Goal: Use online tool/utility: Utilize a website feature to perform a specific function

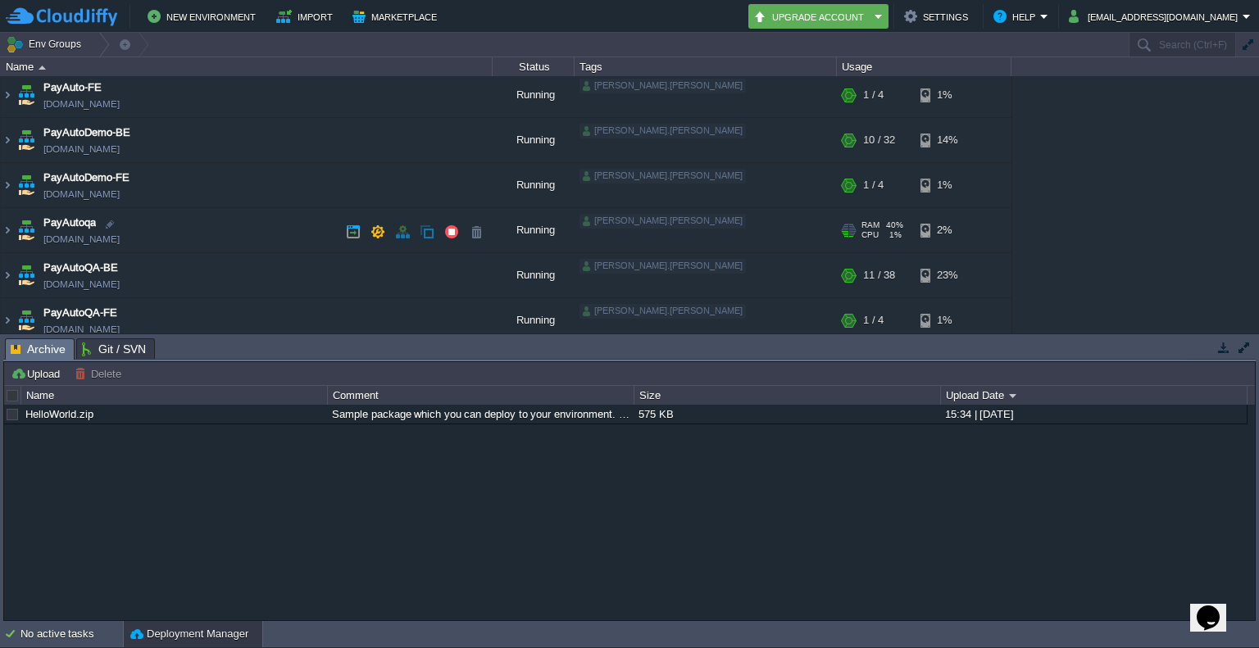
scroll to position [143, 0]
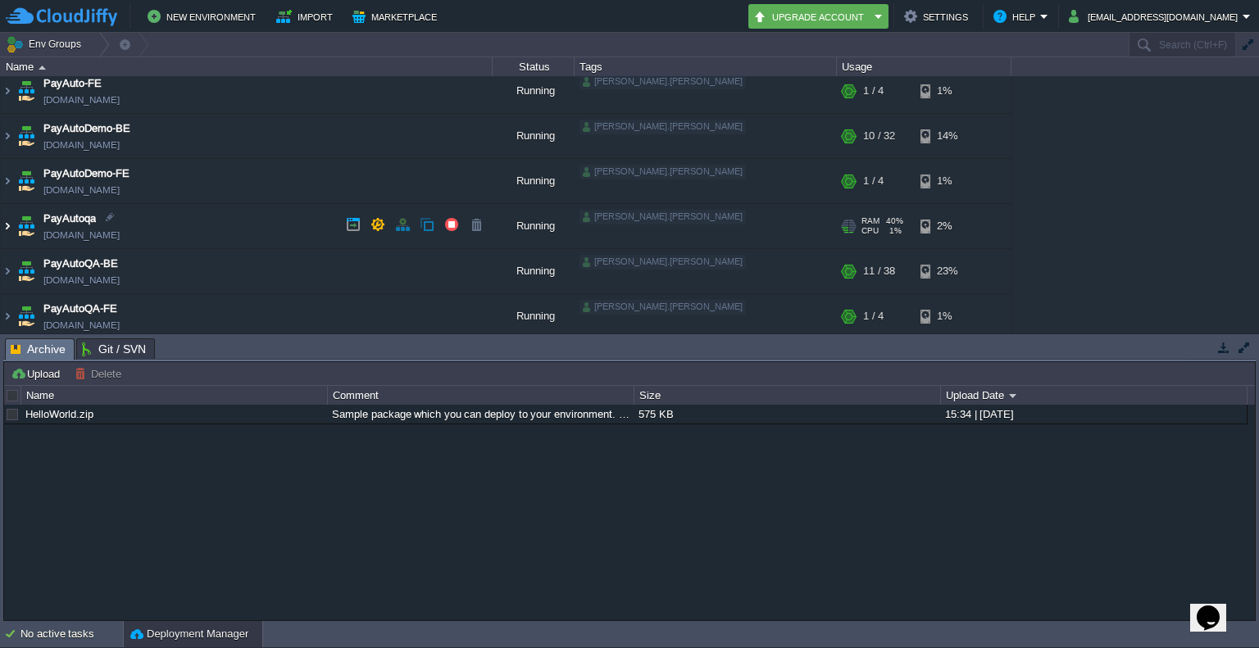
click at [7, 229] on img at bounding box center [7, 226] width 13 height 44
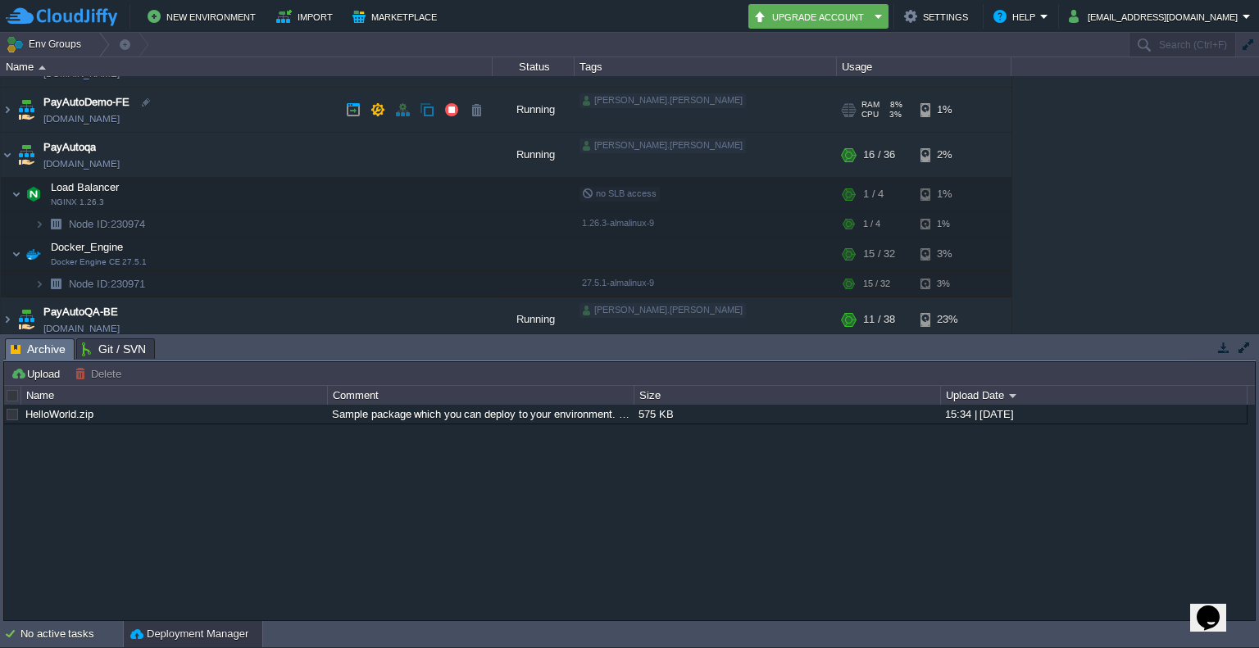
scroll to position [102, 0]
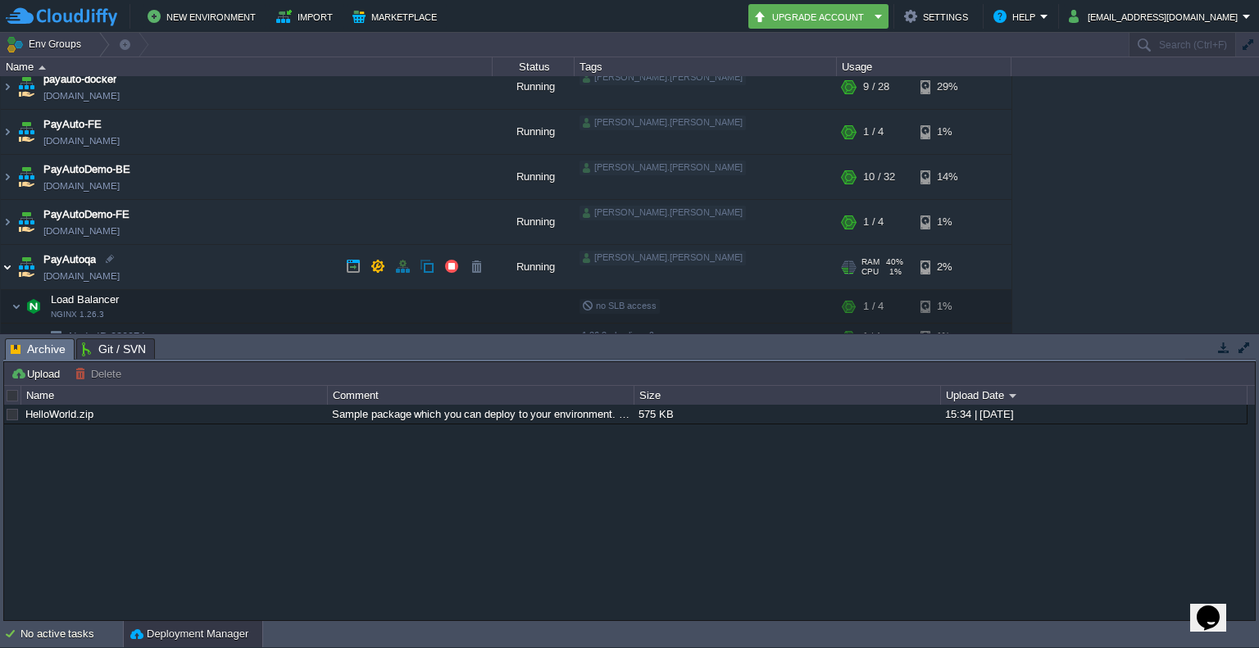
click at [7, 266] on img at bounding box center [7, 267] width 13 height 44
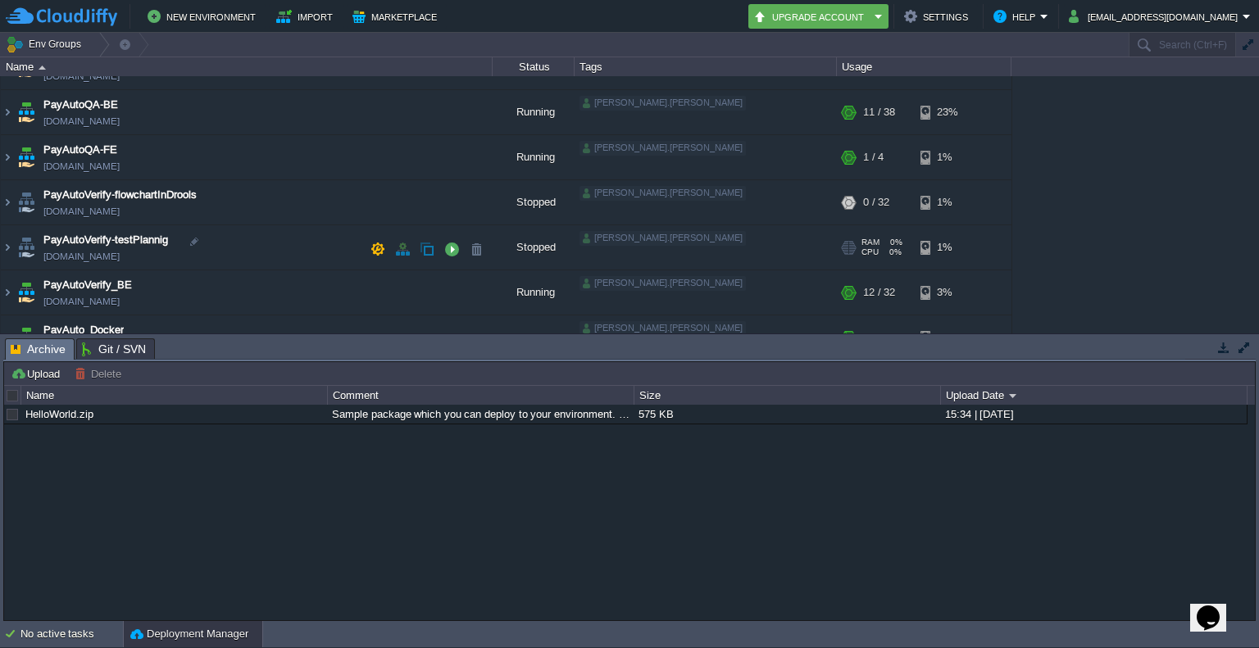
scroll to position [326, 0]
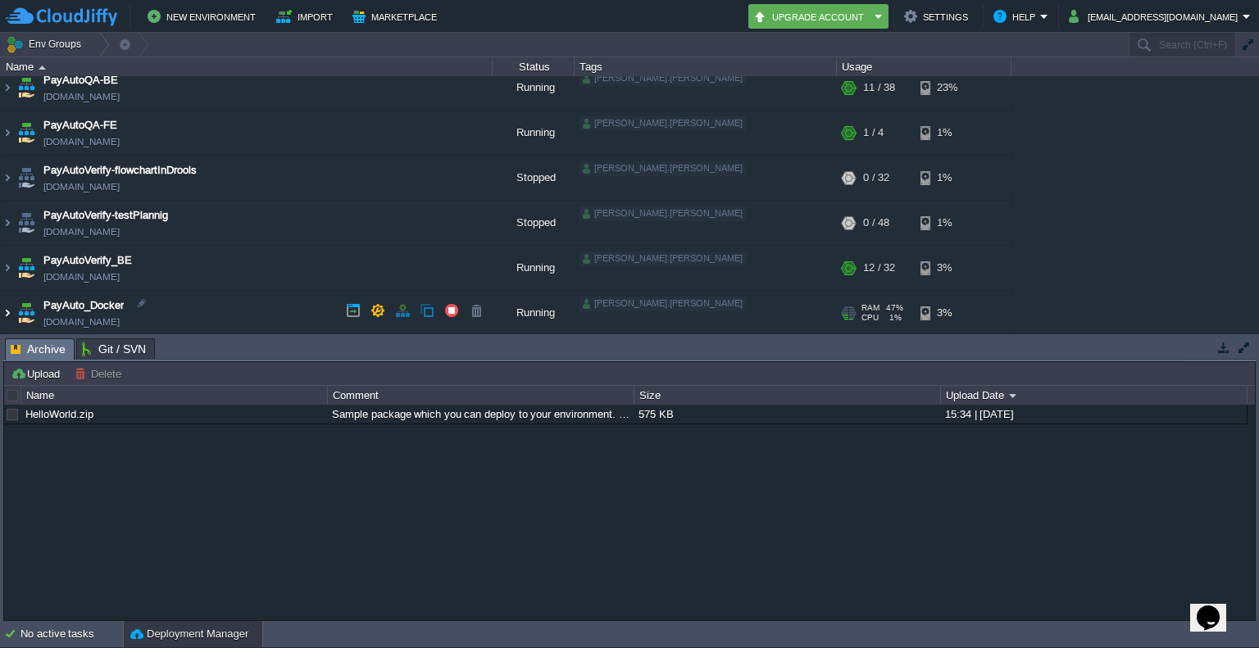
click at [11, 311] on img at bounding box center [7, 313] width 13 height 44
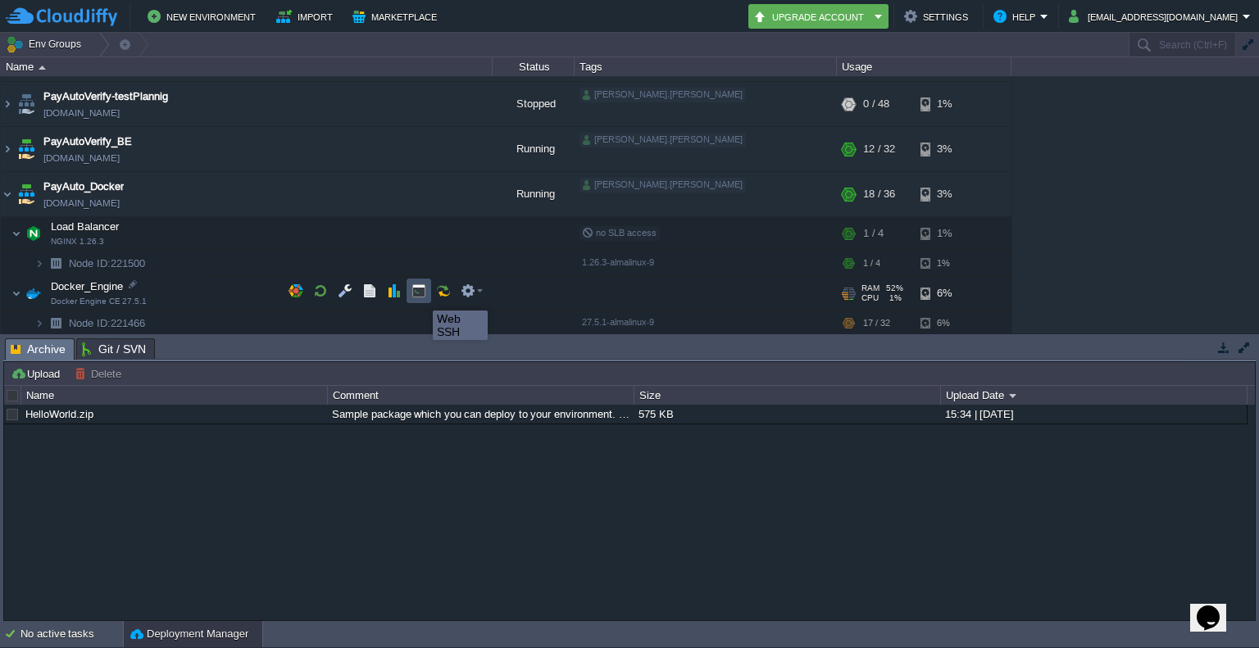
click at [420, 296] on button "button" at bounding box center [418, 291] width 15 height 15
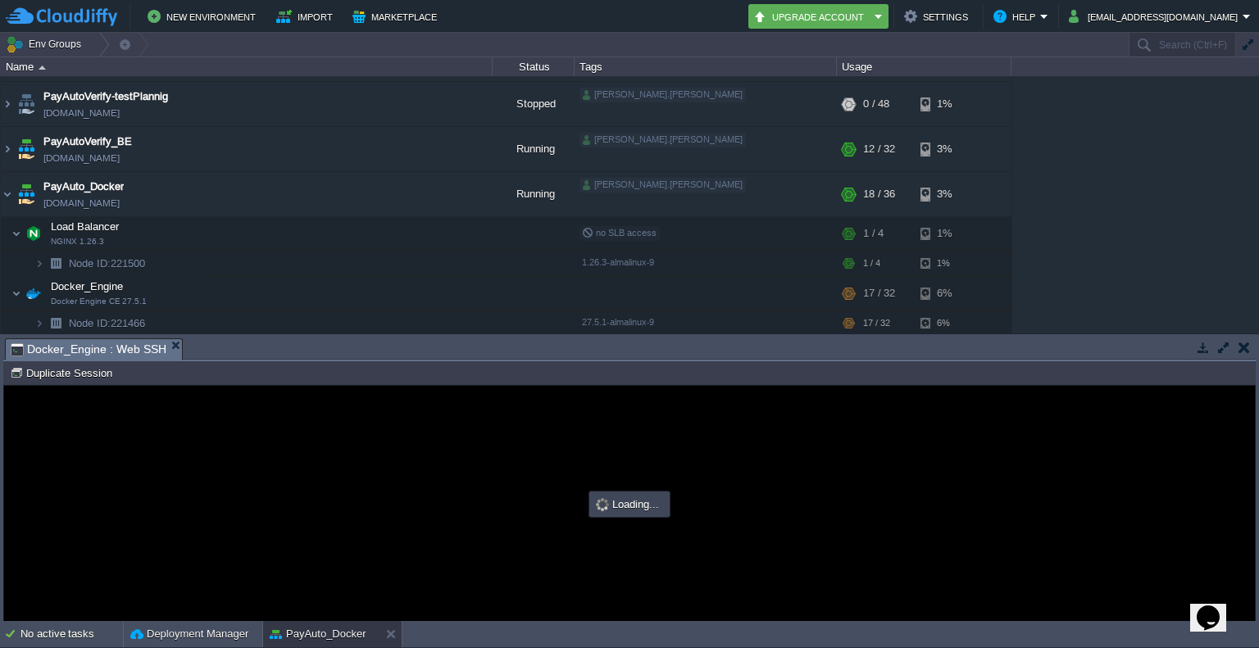
scroll to position [0, 0]
type input "#000000"
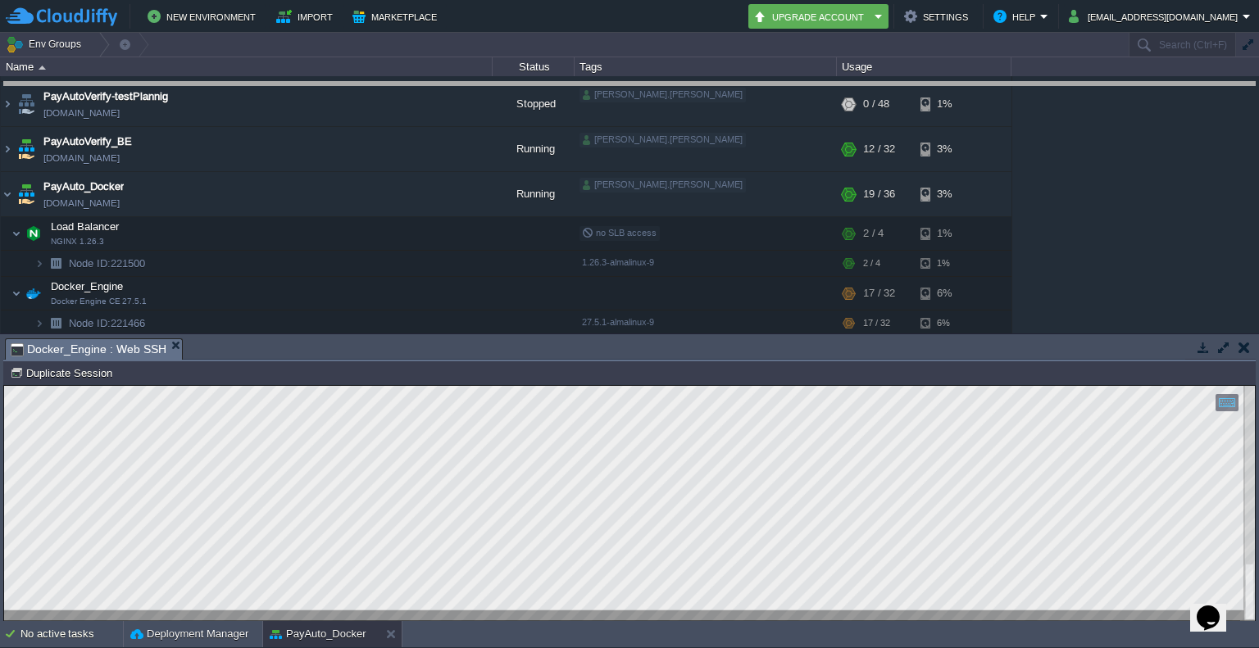
drag, startPoint x: 534, startPoint y: 351, endPoint x: 561, endPoint y: 94, distance: 257.9
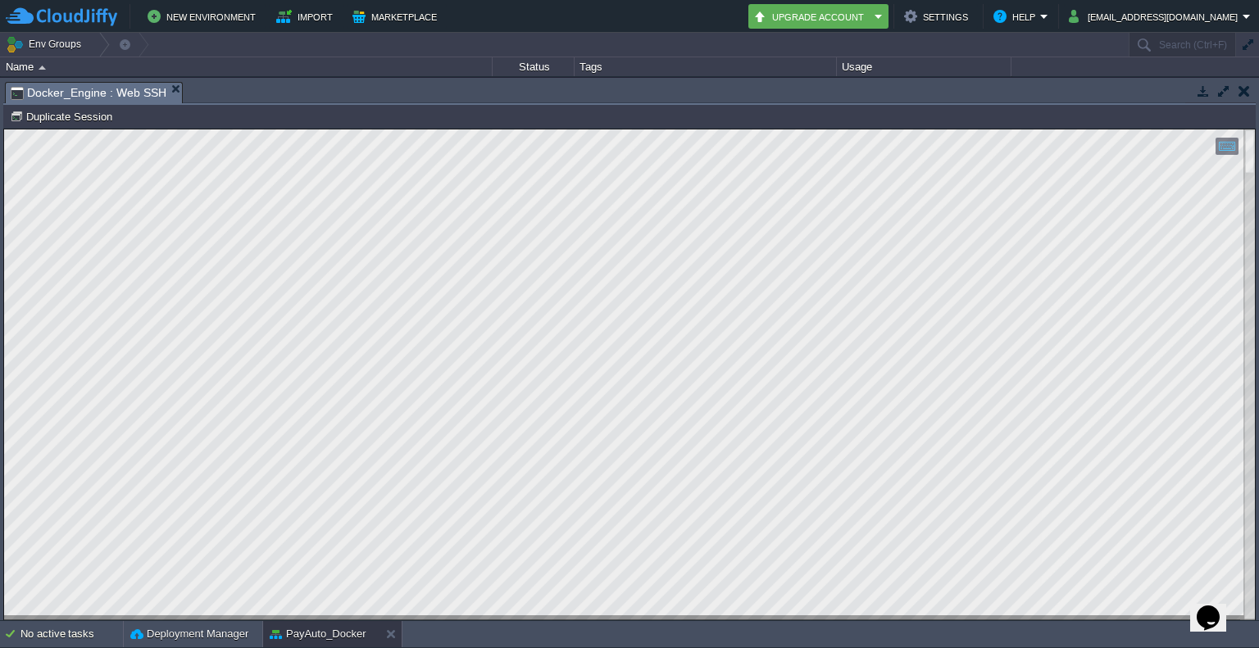
click at [1243, 374] on div at bounding box center [629, 374] width 1251 height 491
click at [1247, 161] on div at bounding box center [1249, 374] width 11 height 491
click at [1246, 193] on div at bounding box center [1249, 374] width 11 height 491
click at [1246, 129] on html "Copy: Ctrl + Shift + C Paste: Ctrl + V Settings: Ctrl + Shift + Alt 0" at bounding box center [629, 129] width 1251 height 0
click at [1252, 207] on div at bounding box center [1249, 374] width 11 height 491
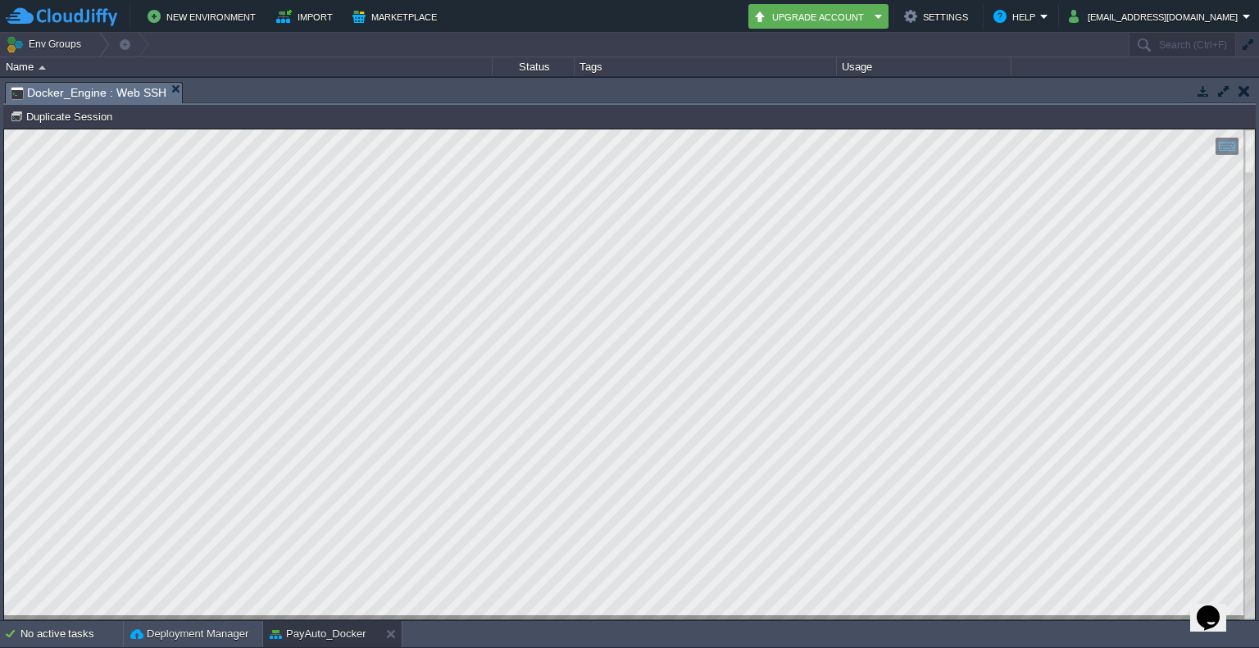
click at [1255, 129] on html "Copy: Ctrl + Shift + C Paste: Ctrl + V Settings: Ctrl + Shift + Alt 0" at bounding box center [629, 129] width 1251 height 0
click at [1251, 281] on div at bounding box center [1249, 374] width 11 height 491
click at [1250, 483] on div at bounding box center [1249, 374] width 11 height 491
click at [1241, 527] on div at bounding box center [629, 374] width 1251 height 491
click at [1243, 129] on html "Copy: Ctrl + Shift + C Paste: Ctrl + V Settings: Ctrl + Shift + Alt 0" at bounding box center [629, 129] width 1251 height 0
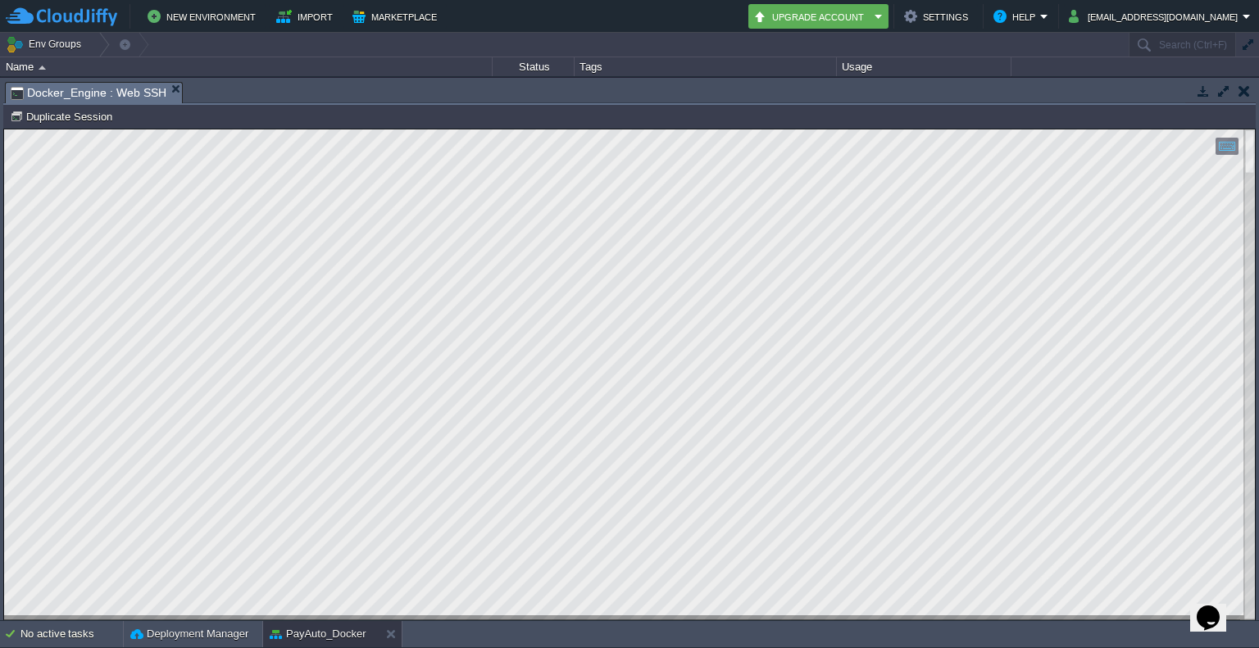
click at [1250, 129] on html "Copy: Ctrl + Shift + C Paste: Ctrl + V Settings: Ctrl + Shift + Alt 0" at bounding box center [629, 129] width 1251 height 0
click at [1249, 193] on div at bounding box center [1249, 374] width 11 height 491
click at [1250, 129] on div at bounding box center [1249, 374] width 11 height 491
click at [1248, 129] on html "Copy: Ctrl + Shift + C Paste: Ctrl + V Settings: Ctrl + Shift + Alt 0" at bounding box center [629, 129] width 1251 height 0
click at [1255, 129] on html "Copy: Ctrl + Shift + C Paste: Ctrl + V Settings: Ctrl + Shift + Alt 0" at bounding box center [629, 129] width 1251 height 0
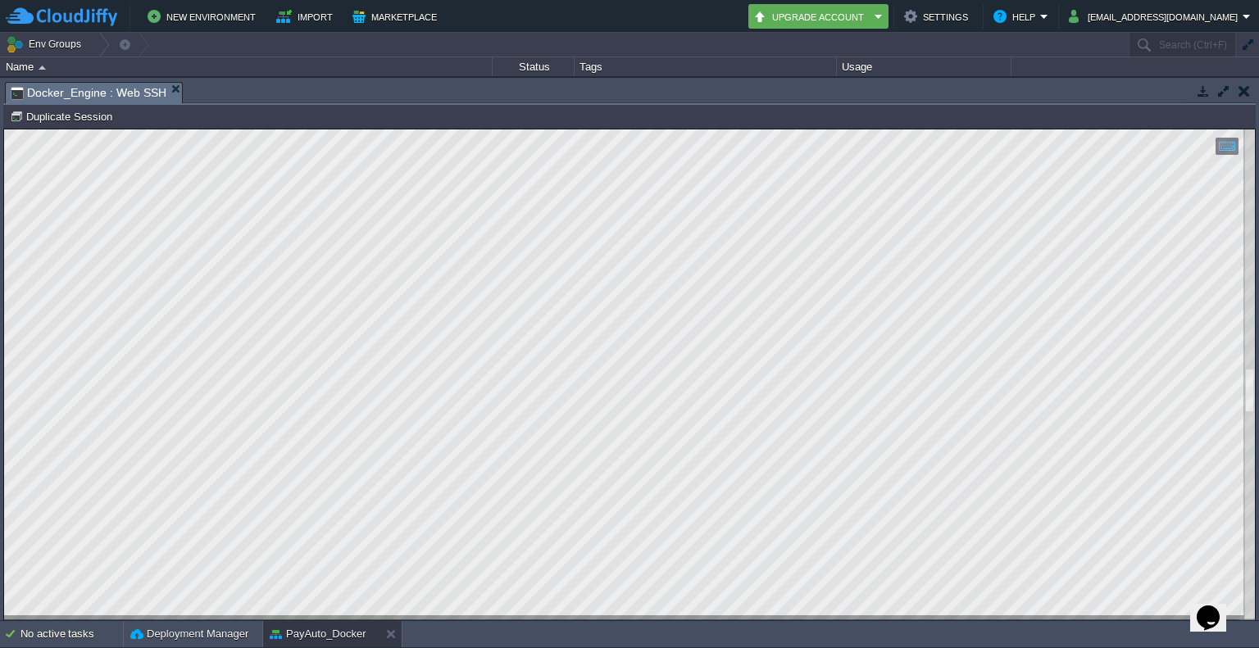
click at [1251, 615] on div at bounding box center [1249, 374] width 11 height 491
click at [1250, 129] on html "Copy: Ctrl + Shift + C Paste: Ctrl + V Settings: Ctrl + Shift + Alt 0" at bounding box center [629, 129] width 1251 height 0
click at [479, 129] on html "Copy: Ctrl + Shift + C Paste: Ctrl + V Settings: Ctrl + Shift + Alt 0" at bounding box center [629, 129] width 1251 height 0
click at [215, 619] on div at bounding box center [629, 374] width 1251 height 491
click at [1242, 152] on div at bounding box center [629, 374] width 1251 height 491
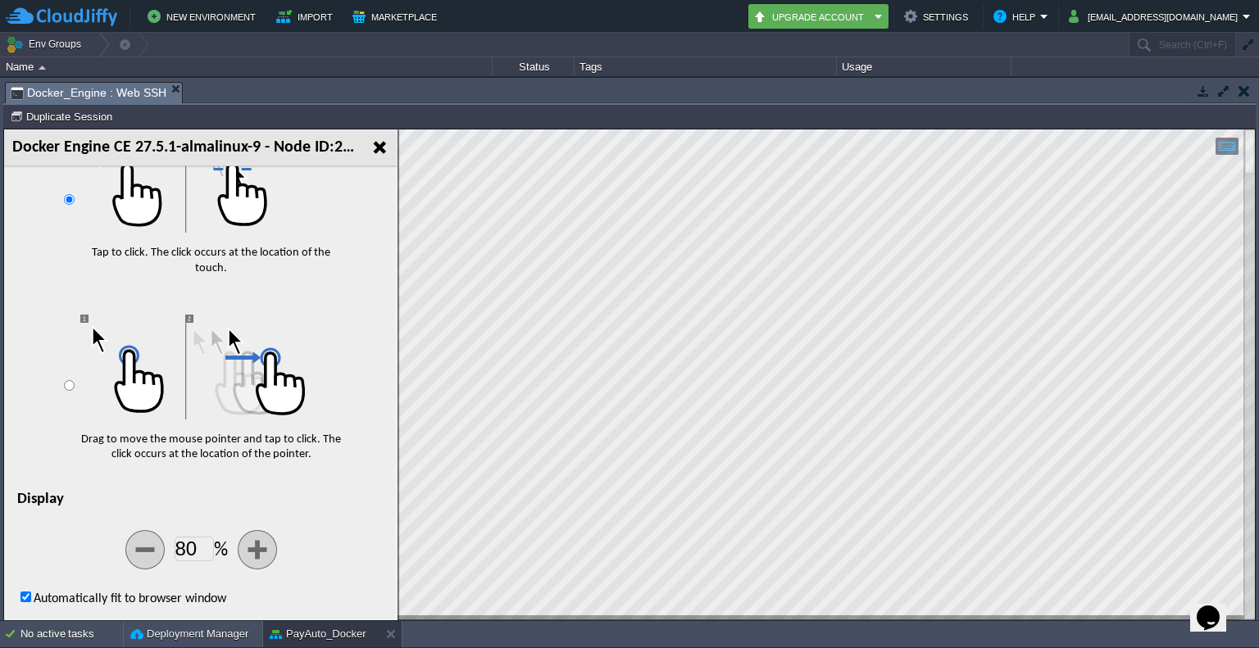
scroll to position [883, 0]
click at [243, 547] on img at bounding box center [257, 550] width 38 height 38
type input "90"
checkbox input "false"
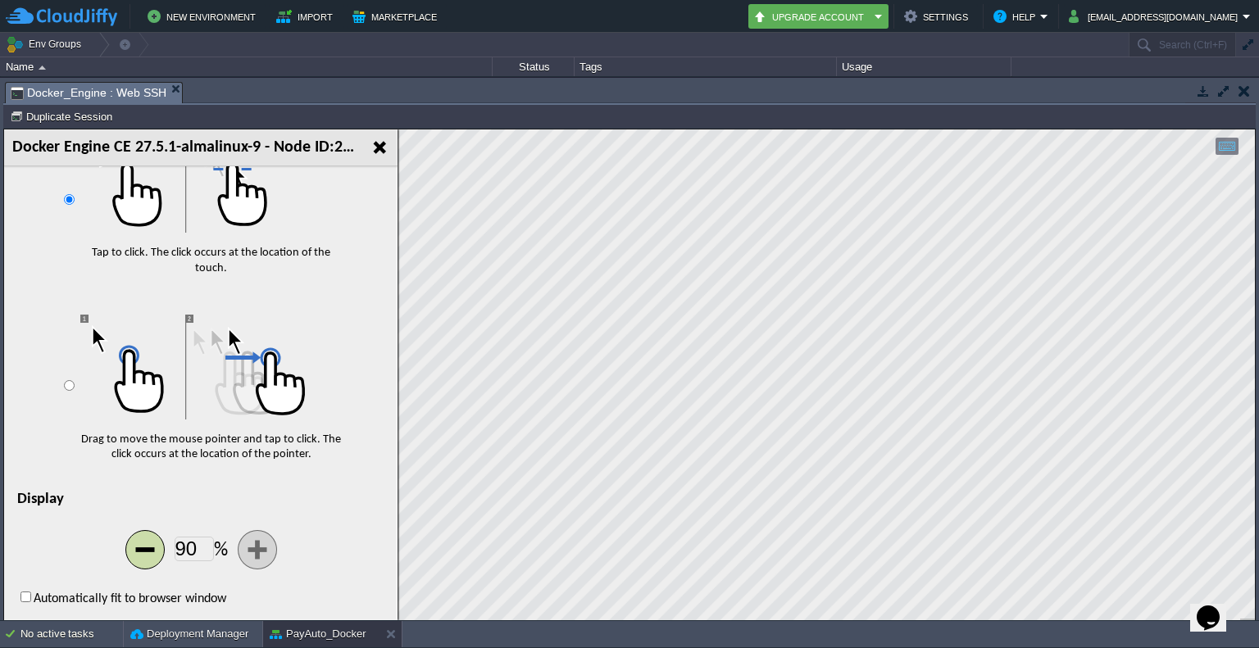
click at [150, 549] on img at bounding box center [145, 550] width 38 height 38
type input "80"
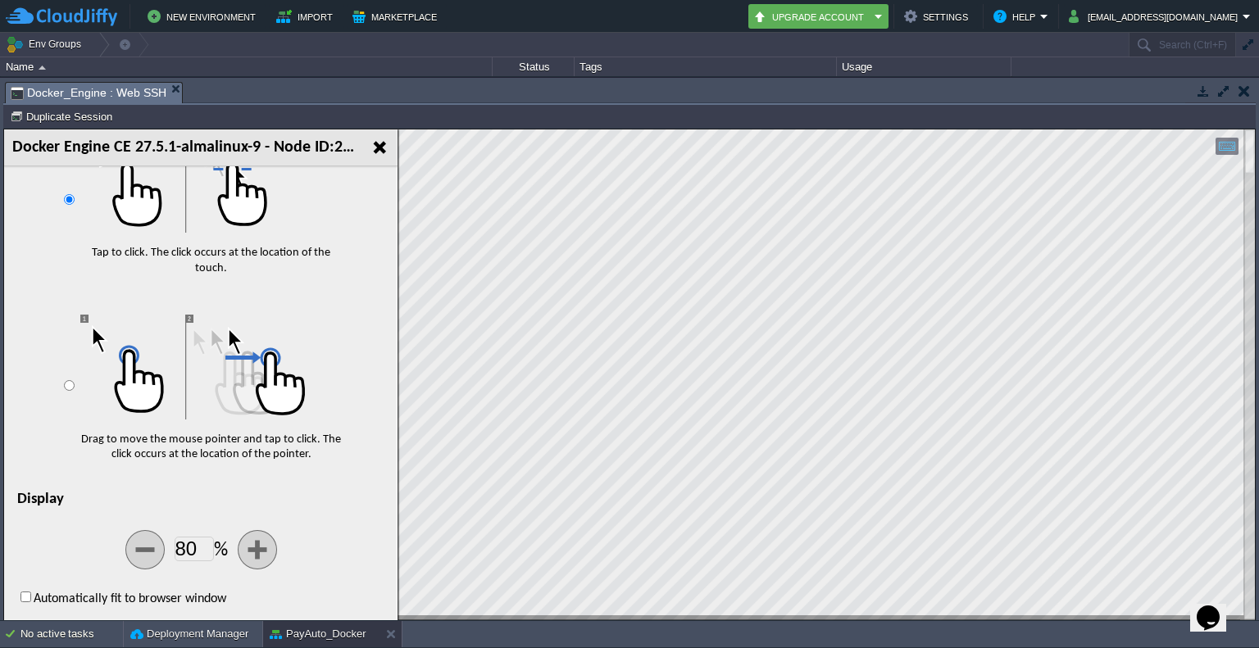
click at [27, 600] on input "Automatically fit to browser window" at bounding box center [25, 597] width 11 height 11
checkbox input "false"
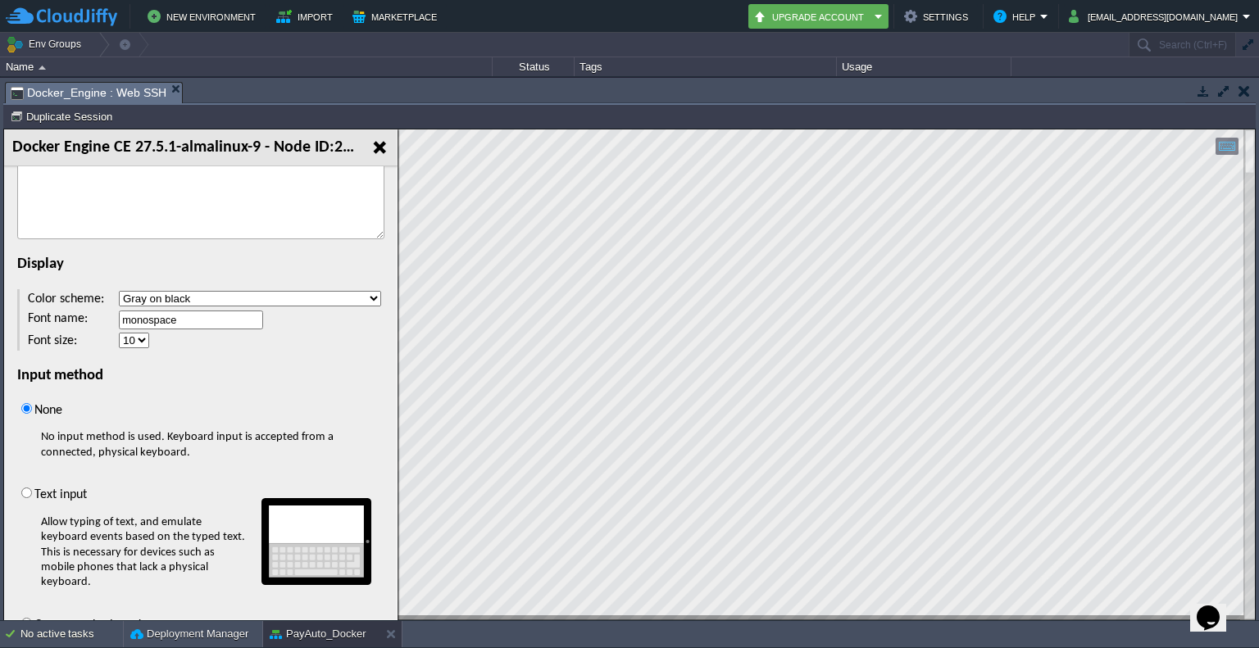
scroll to position [190, 0]
click at [144, 339] on select "10 11 12 14 18 24 30 36 48 60 72 8 9 96" at bounding box center [134, 341] width 30 height 16
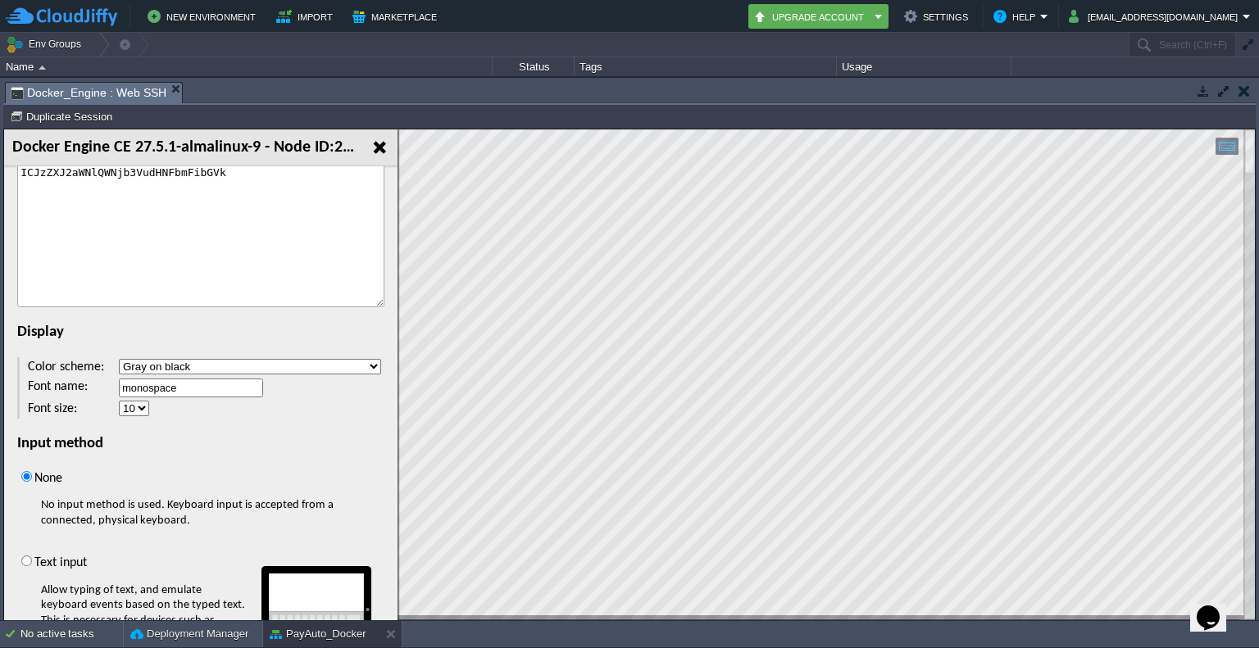
scroll to position [122, 0]
click at [263, 371] on select "Black on white Gray on black Green on black White on black Custom..." at bounding box center [250, 367] width 262 height 16
click at [266, 343] on h3 "Display" at bounding box center [200, 331] width 367 height 49
click at [258, 369] on select "Black on white Gray on black Green on black White on black Custom..." at bounding box center [250, 367] width 262 height 16
select select "string:white-black"
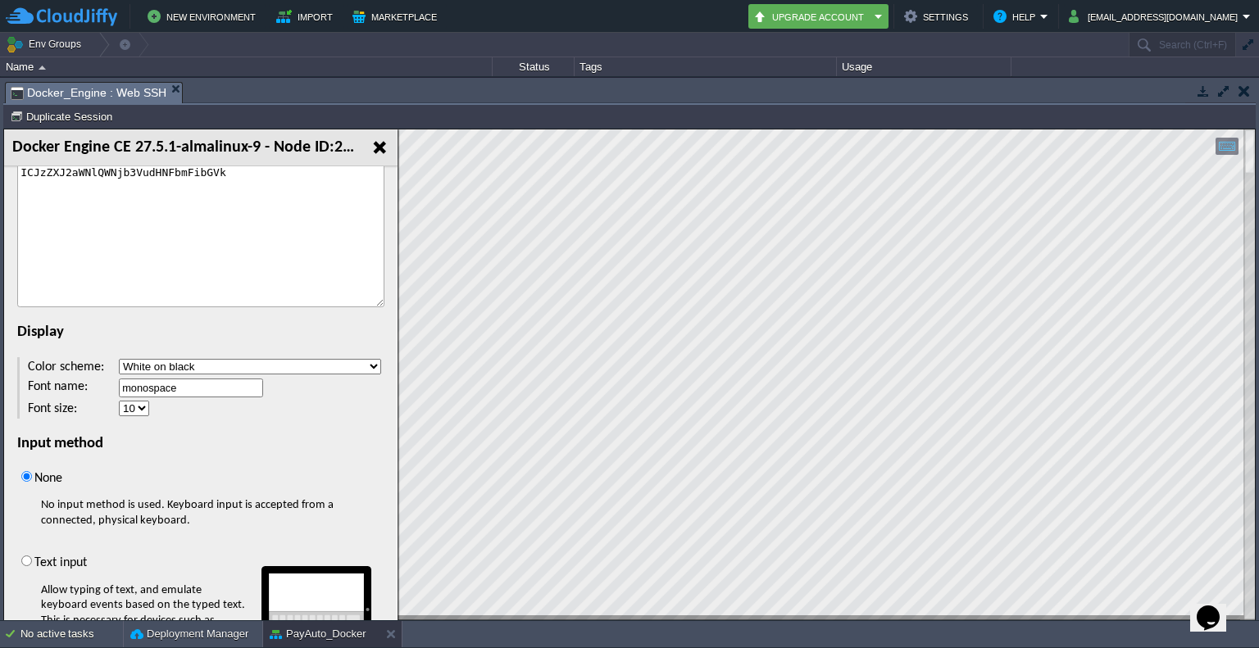
click at [119, 359] on select "Black on white Gray on black Green on black White on black Custom..." at bounding box center [250, 367] width 262 height 16
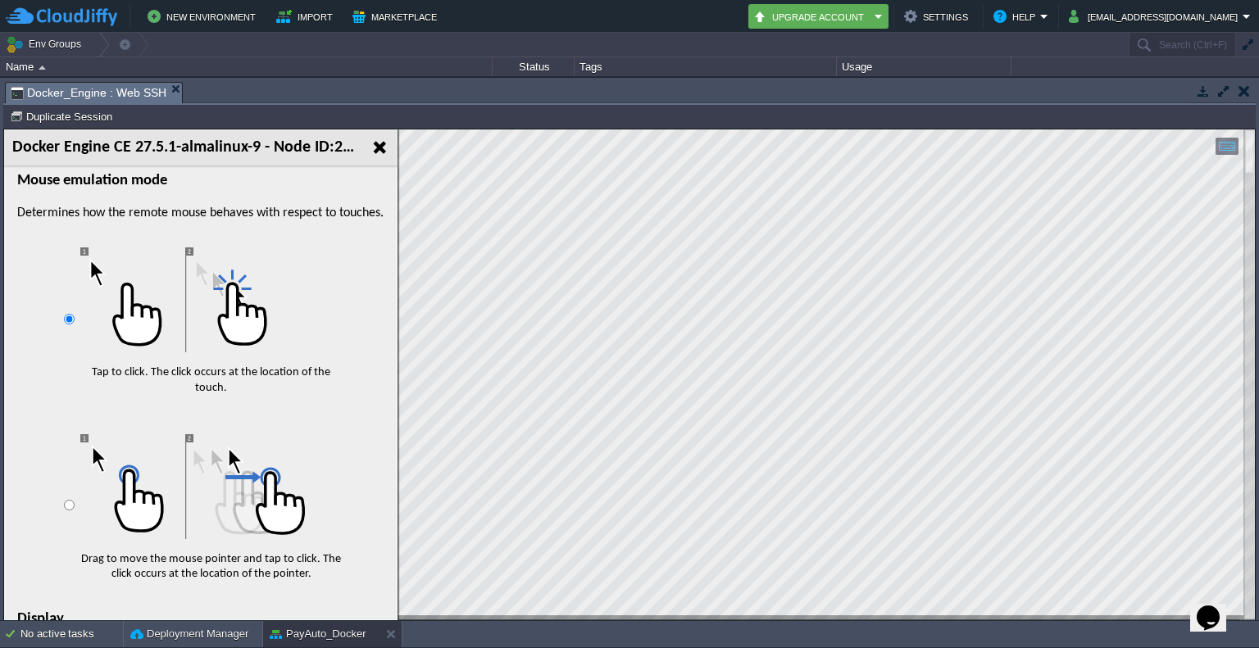
scroll to position [883, 0]
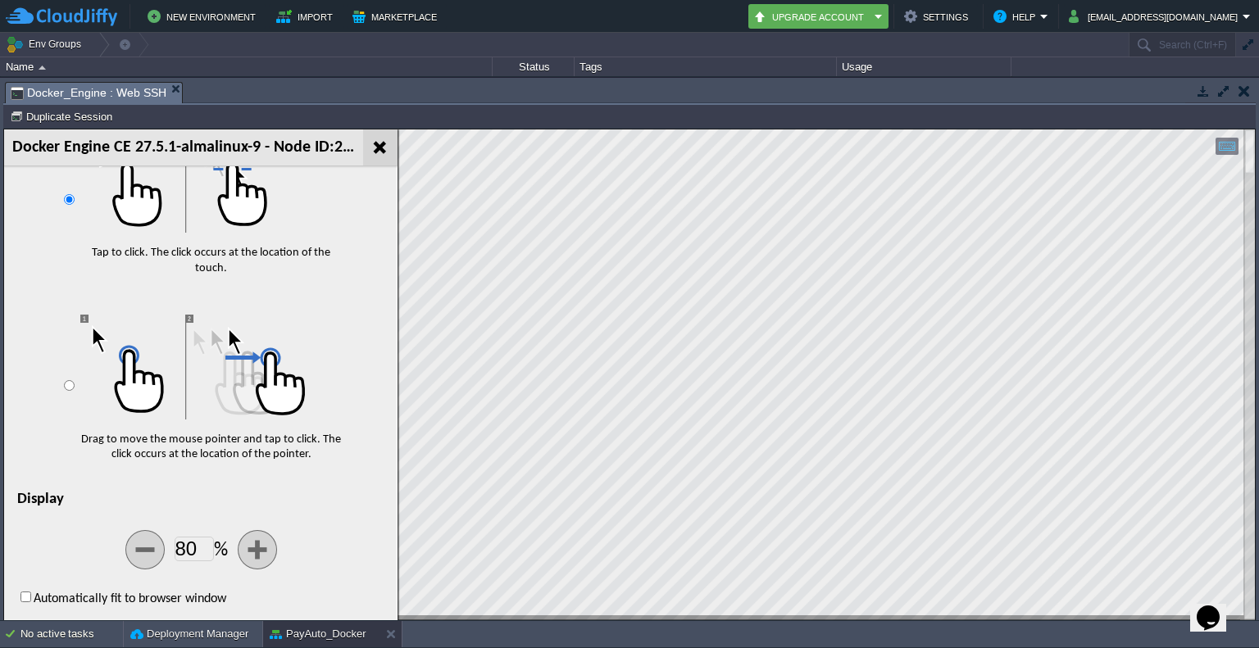
click at [381, 159] on div at bounding box center [380, 147] width 34 height 36
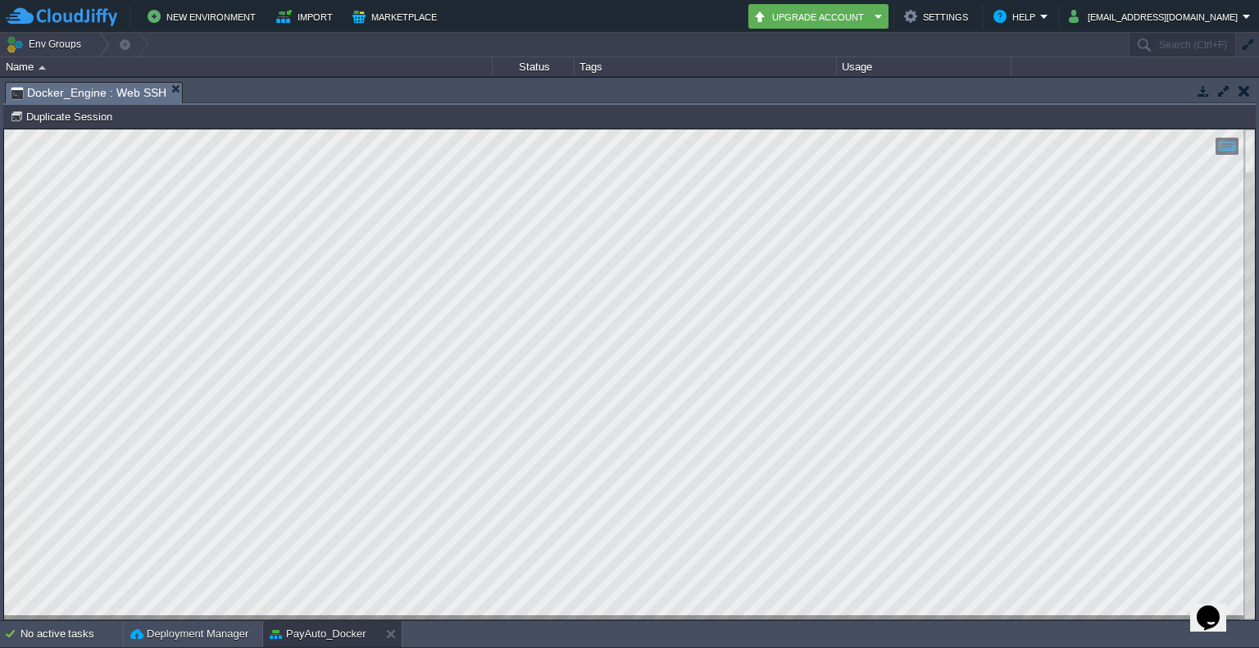
click at [1200, 96] on button "button" at bounding box center [1203, 91] width 15 height 15
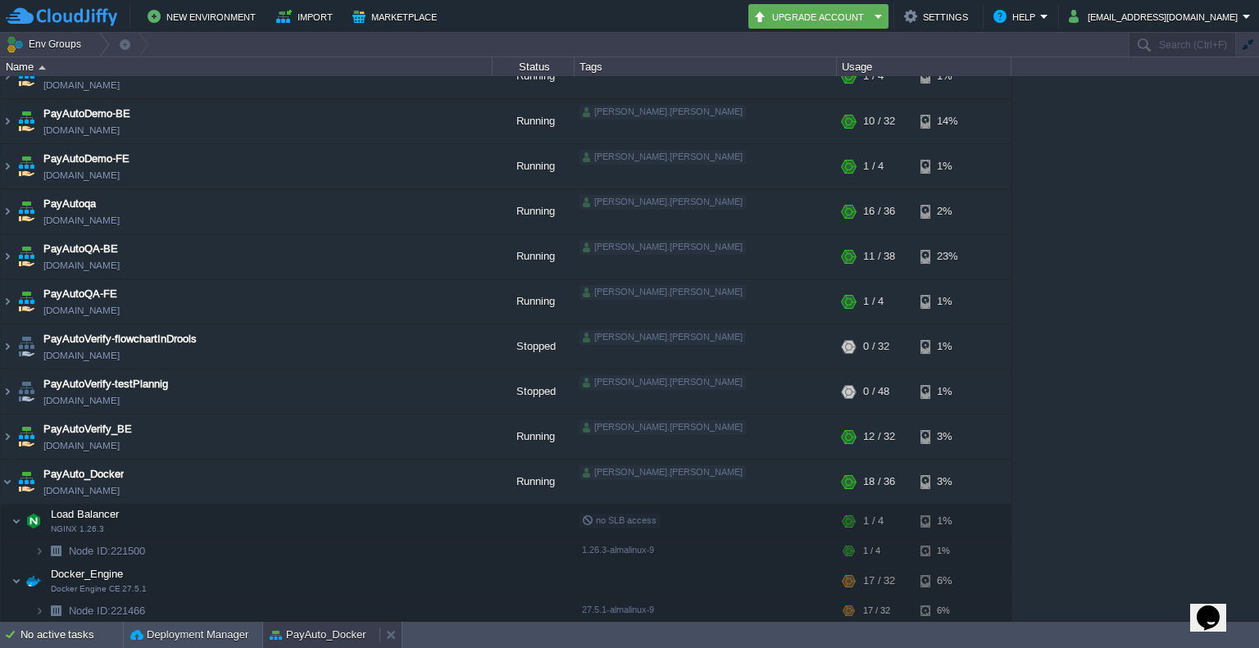
click at [313, 628] on button "PayAuto_Docker" at bounding box center [318, 635] width 97 height 16
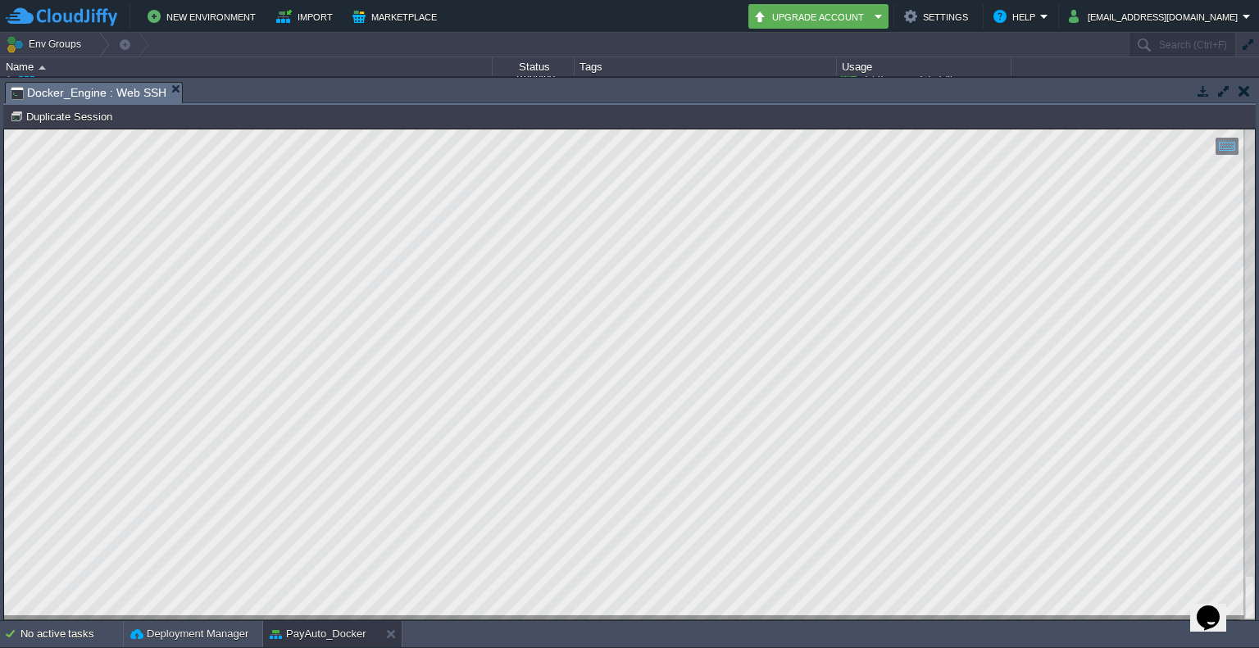
click at [1242, 615] on div at bounding box center [629, 374] width 1251 height 491
click at [1245, 367] on div at bounding box center [1249, 374] width 11 height 491
click at [1205, 129] on html "Copy: Ctrl + Shift + C Paste: Ctrl + V Settings: Ctrl + Shift + Alt 0" at bounding box center [629, 129] width 1251 height 0
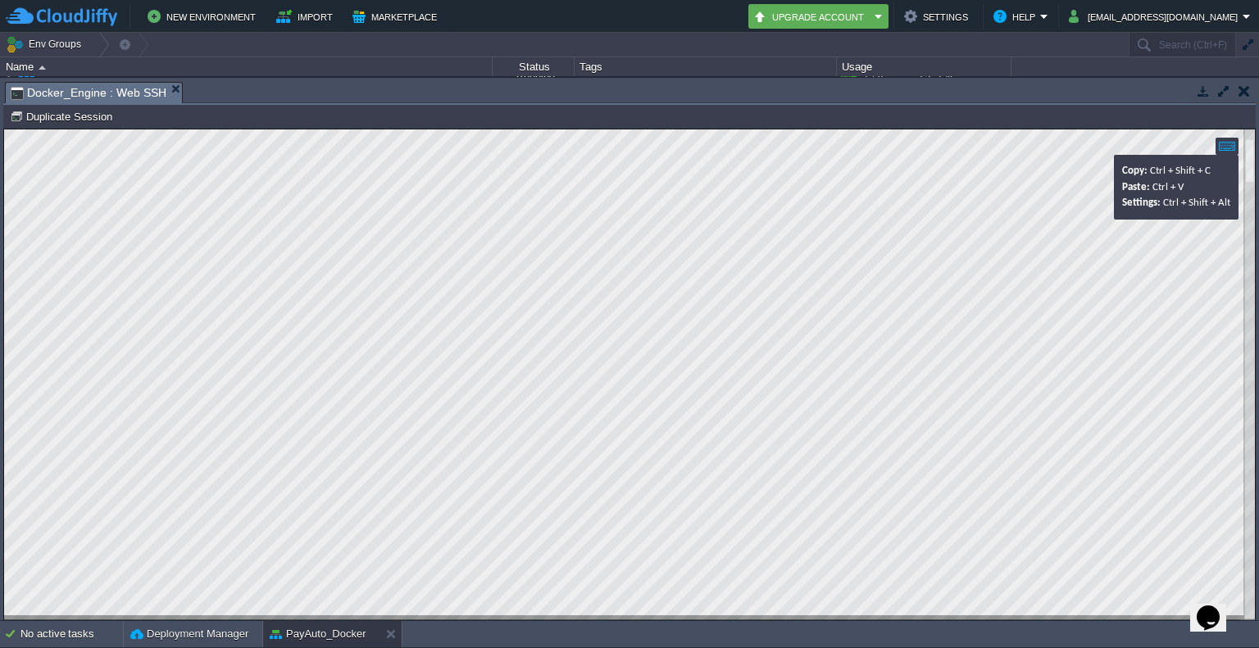
click at [1234, 156] on div "Copy: Ctrl + Shift + C Paste: Ctrl + V Settings: Ctrl + Shift + Alt" at bounding box center [629, 374] width 1251 height 491
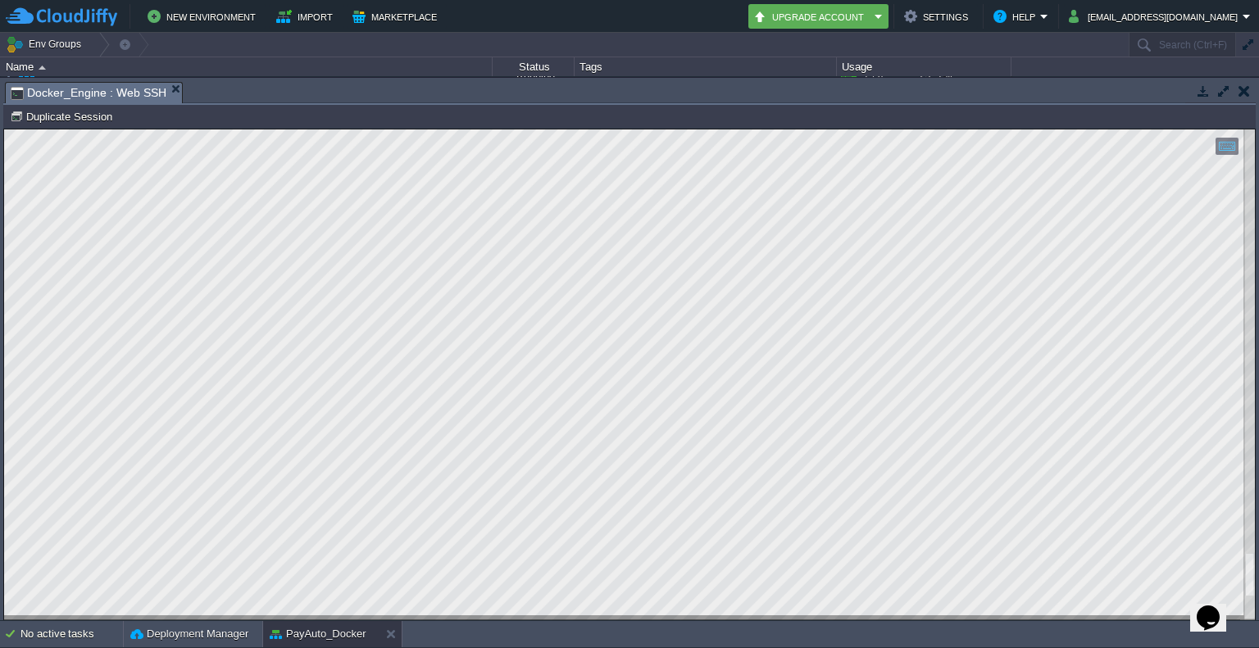
click at [1241, 516] on div at bounding box center [629, 374] width 1251 height 491
click at [1240, 355] on div at bounding box center [629, 374] width 1251 height 491
click at [1253, 250] on div at bounding box center [1249, 374] width 11 height 491
click at [1240, 192] on div at bounding box center [629, 374] width 1251 height 491
click at [1232, 161] on div at bounding box center [629, 374] width 1251 height 491
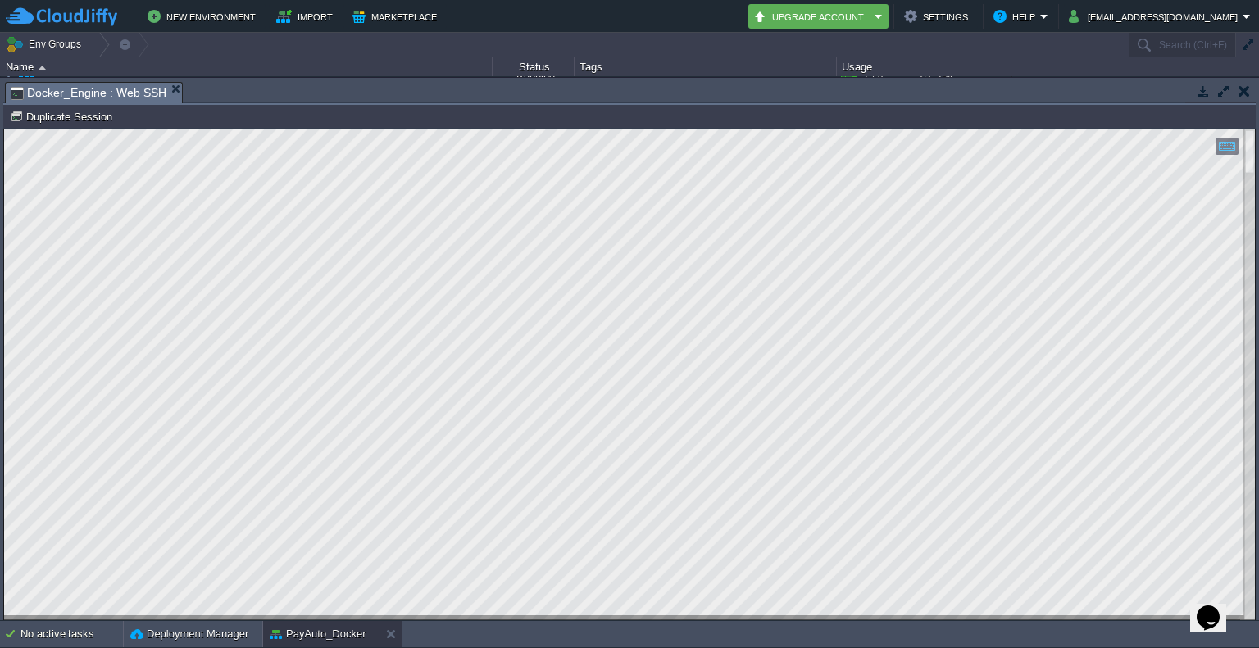
click at [1059, 538] on div at bounding box center [629, 374] width 1251 height 491
click at [1255, 129] on html "Copy: Ctrl + Shift + C Paste: Ctrl + V Settings: Ctrl + Shift + Alt 0" at bounding box center [629, 129] width 1251 height 0
